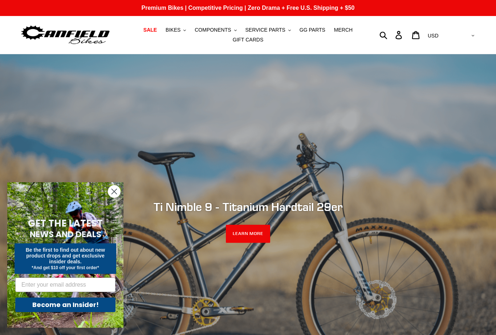
click at [315, 31] on span "GG PARTS" at bounding box center [313, 30] width 26 height 6
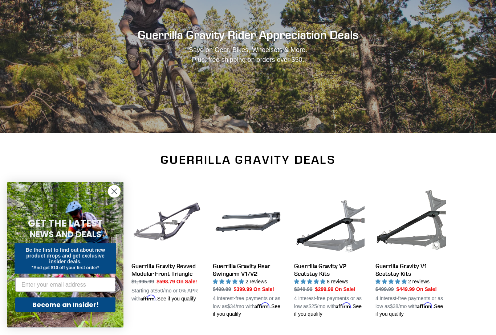
scroll to position [94, 0]
click at [249, 272] on link "Guerrilla Gravity Rear Swingarm V1/V2" at bounding box center [248, 251] width 71 height 131
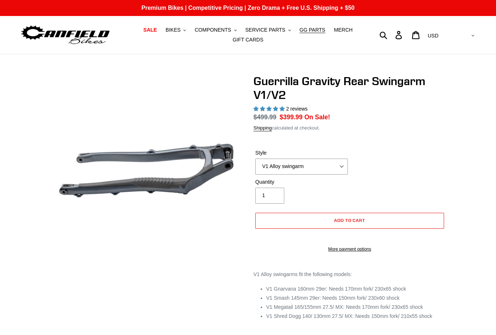
select select "highest-rating"
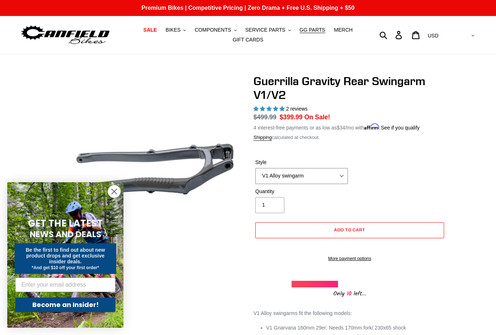
click at [348, 178] on select "V1 Alloy swingarm V2 Revved Carbon swingarm" at bounding box center [301, 176] width 93 height 16
select select "V2 Revved Carbon swingarm"
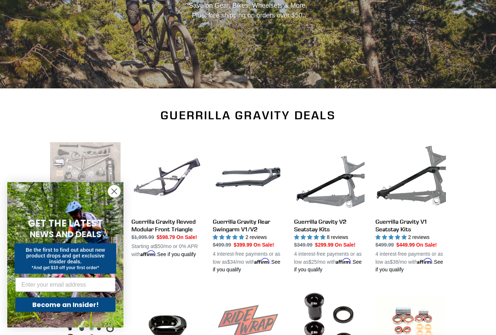
scroll to position [139, 0]
click at [114, 197] on circle "Close dialog" at bounding box center [114, 191] width 12 height 12
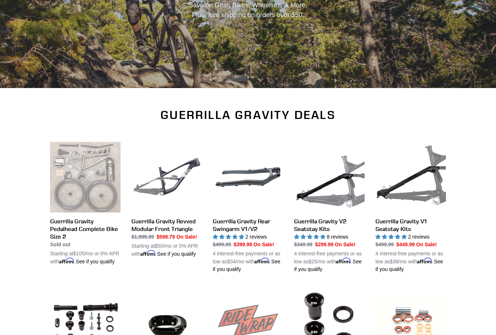
click at [402, 223] on link "Guerrilla Gravity V1 Seatstay Kits" at bounding box center [411, 207] width 71 height 131
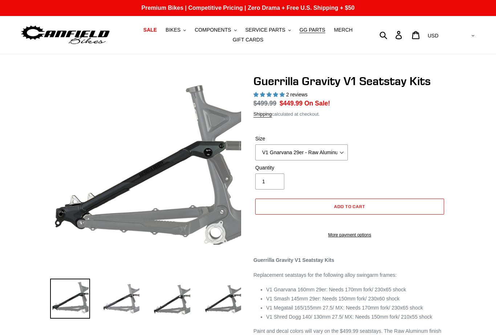
select select "highest-rating"
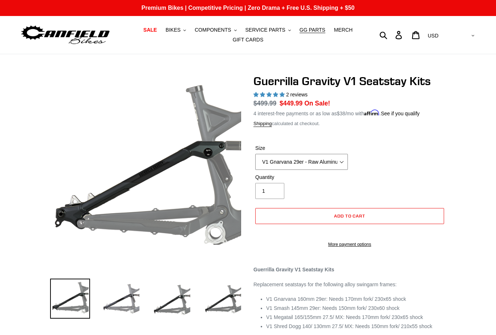
click at [342, 165] on select "V1 Gnarvana 29er V1 Gnarvana 29er - Raw Aluminum V1 Megatail 27.5/ MX - Raw Alu…" at bounding box center [301, 162] width 93 height 16
click at [342, 160] on select "V1 Gnarvana 29er V1 Gnarvana 29er - Raw Aluminum V1 Megatail 27.5/ MX - Raw Alu…" at bounding box center [301, 162] width 93 height 16
select select "V1 Gnarvana 29er"
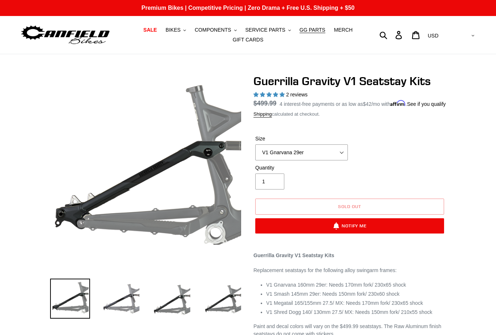
click at [310, 31] on span "GG PARTS" at bounding box center [313, 30] width 26 height 6
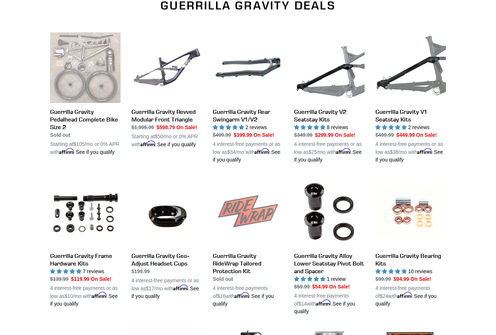
scroll to position [248, 0]
click at [348, 95] on link "Guerrilla Gravity V2 Seatstay Kits" at bounding box center [329, 98] width 71 height 131
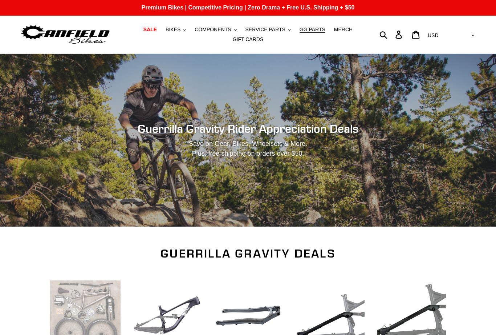
scroll to position [0, 0]
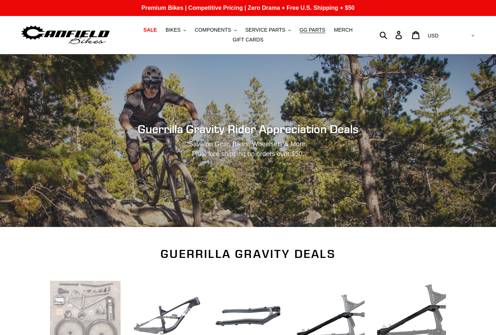
click at [174, 31] on span "BIKES" at bounding box center [173, 30] width 15 height 6
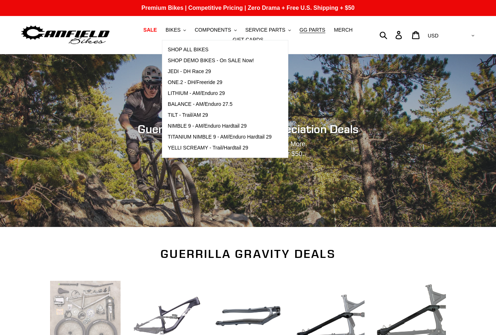
click at [186, 114] on span "TILT - Trail/AM 29" at bounding box center [188, 115] width 40 height 6
click at [180, 92] on span "LITHIUM - AM/Enduro 29" at bounding box center [196, 93] width 57 height 6
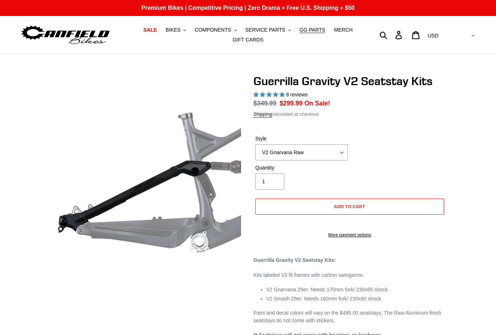
select select "highest-rating"
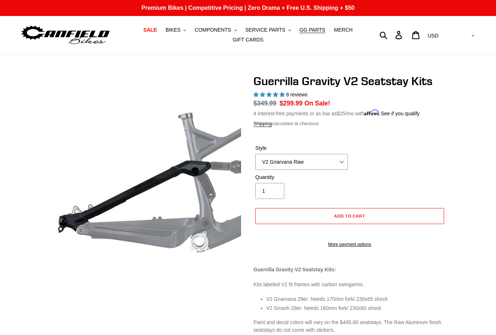
click at [346, 162] on select "V2 Gnarvana V2 Gnarvana Raw V2 Smash V2 Smash Raw" at bounding box center [301, 162] width 93 height 16
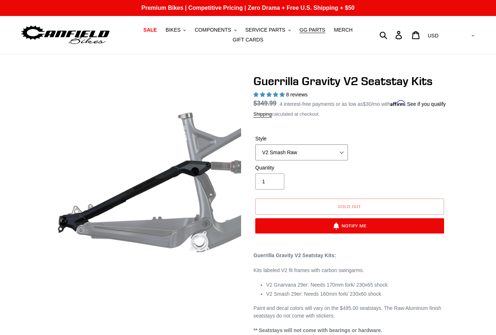
click at [340, 160] on select "V2 Gnarvana V2 Gnarvana Raw V2 Smash V2 Smash Raw" at bounding box center [301, 152] width 93 height 16
select select "V2 Smash"
click at [340, 160] on select "V2 Gnarvana V2 Gnarvana Raw V2 Smash V2 Smash Raw" at bounding box center [301, 152] width 93 height 16
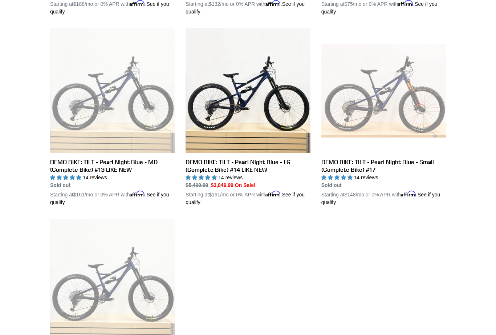
scroll to position [371, 0]
click at [220, 109] on link "DEMO BIKE: TILT - Pearl Night Blue - LG (Complete Bike) #14 LIKE NEW" at bounding box center [248, 117] width 125 height 178
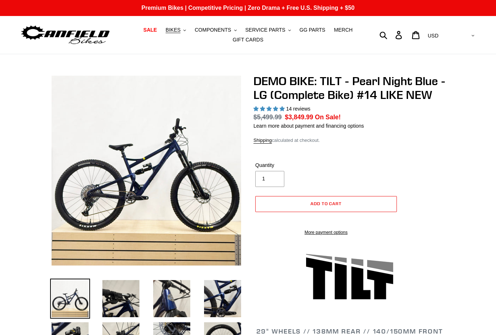
select select "highest-rating"
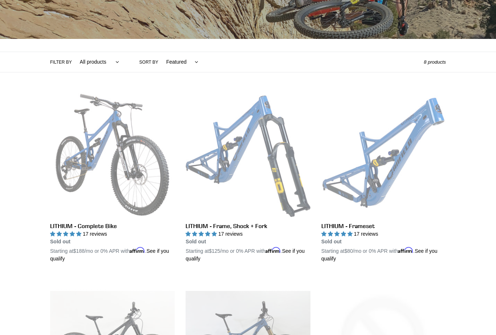
scroll to position [124, 0]
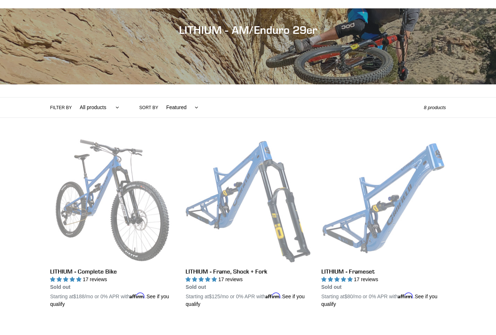
scroll to position [78, 0]
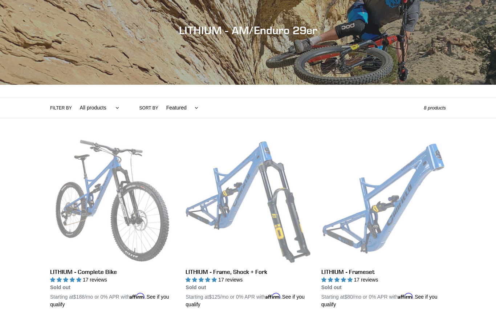
click at [89, 203] on link "LITHIUM - Complete Bike" at bounding box center [112, 223] width 125 height 170
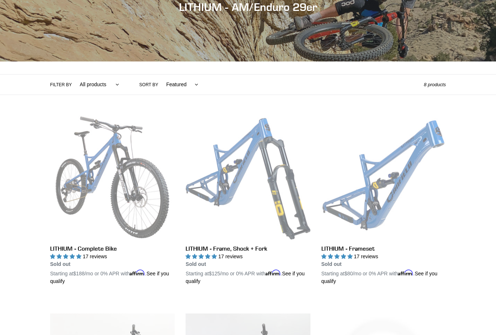
click at [82, 176] on link "LITHIUM - Complete Bike" at bounding box center [112, 200] width 125 height 170
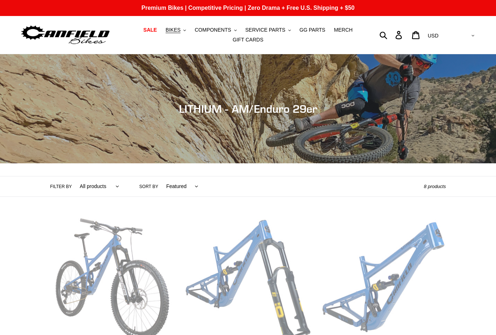
scroll to position [0, 0]
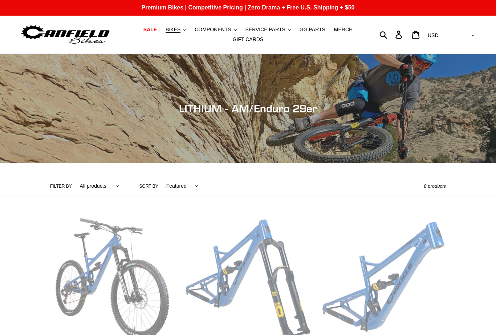
click at [184, 34] on button "BIKES .cls-1{fill:#231f20}" at bounding box center [176, 30] width 28 height 10
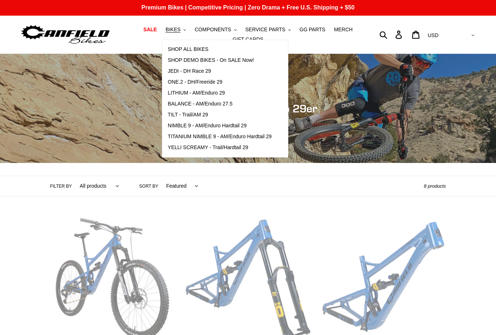
click at [230, 105] on span "BALANCE - AM/Enduro 27.5" at bounding box center [200, 104] width 65 height 6
click at [213, 80] on span "ONE.2 - DH/Freeride 29" at bounding box center [195, 82] width 55 height 6
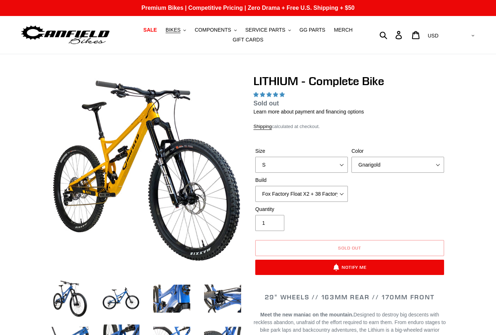
select select "highest-rating"
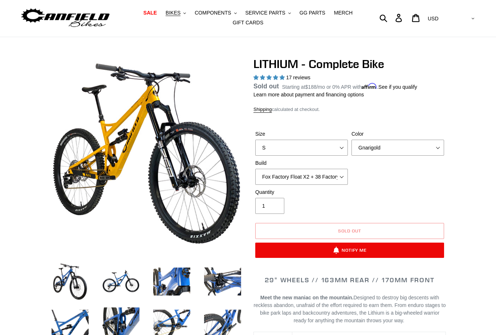
scroll to position [15, 0]
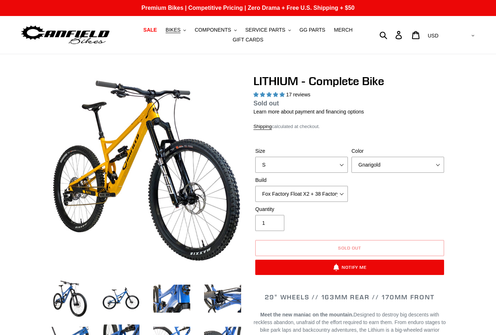
select select "highest-rating"
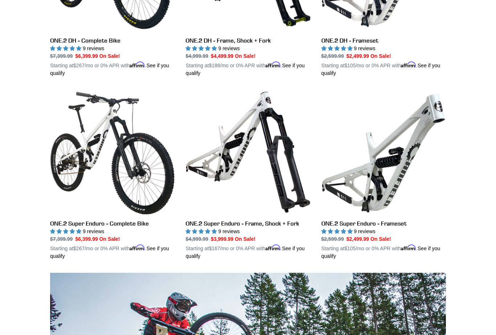
scroll to position [310, 0]
click at [390, 187] on link "ONE.2 Super Enduro - Frameset" at bounding box center [384, 175] width 125 height 170
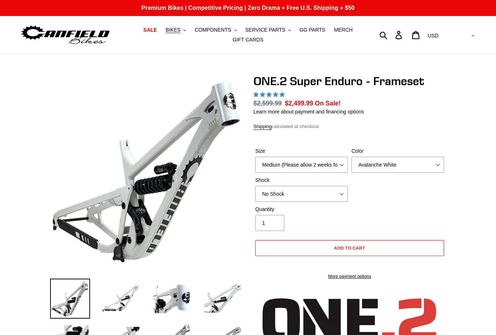
select select "highest-rating"
